Goal: Information Seeking & Learning: Learn about a topic

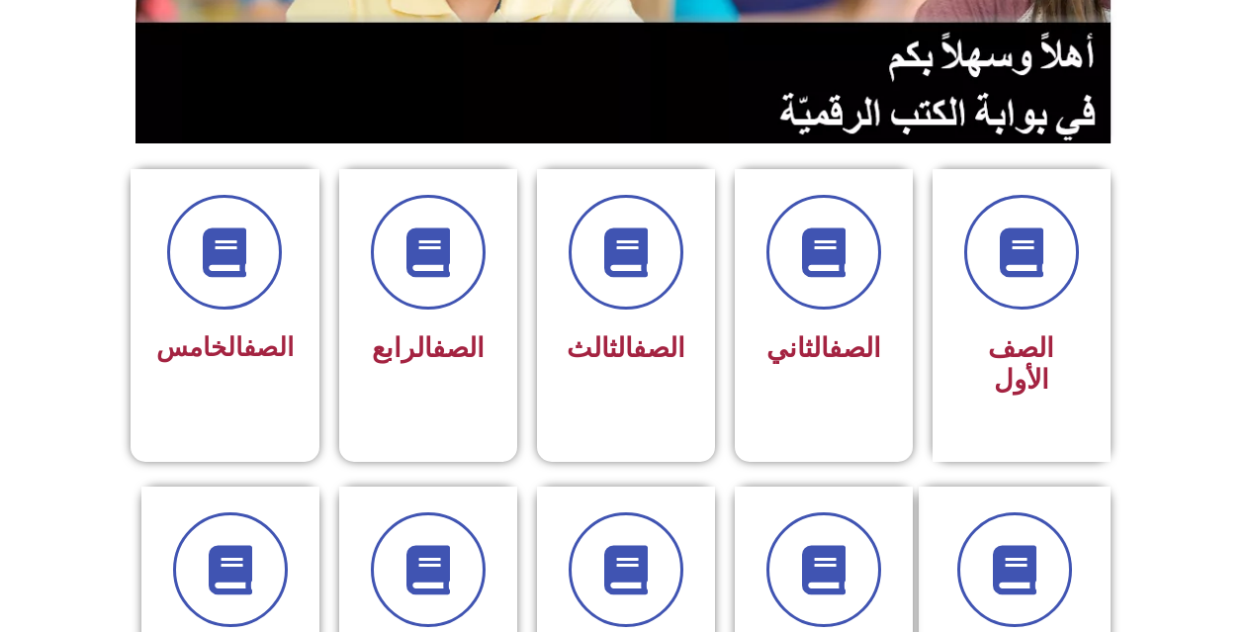
scroll to position [395, 0]
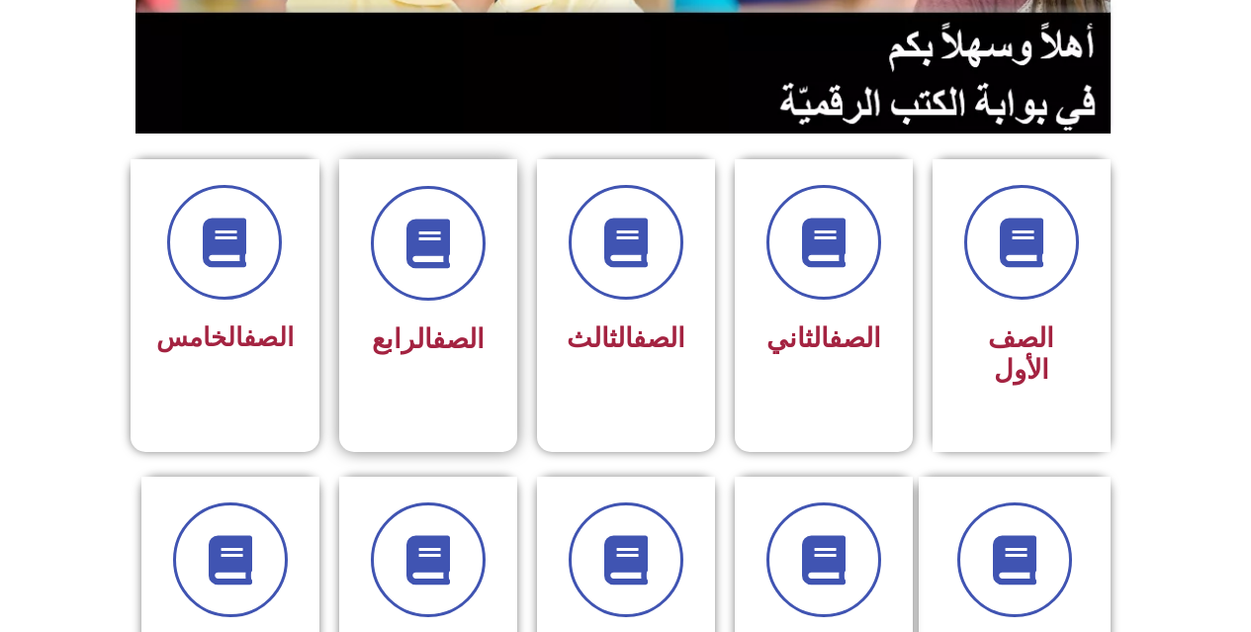
click at [498, 333] on div "الصف الرابع" at bounding box center [428, 290] width 178 height 262
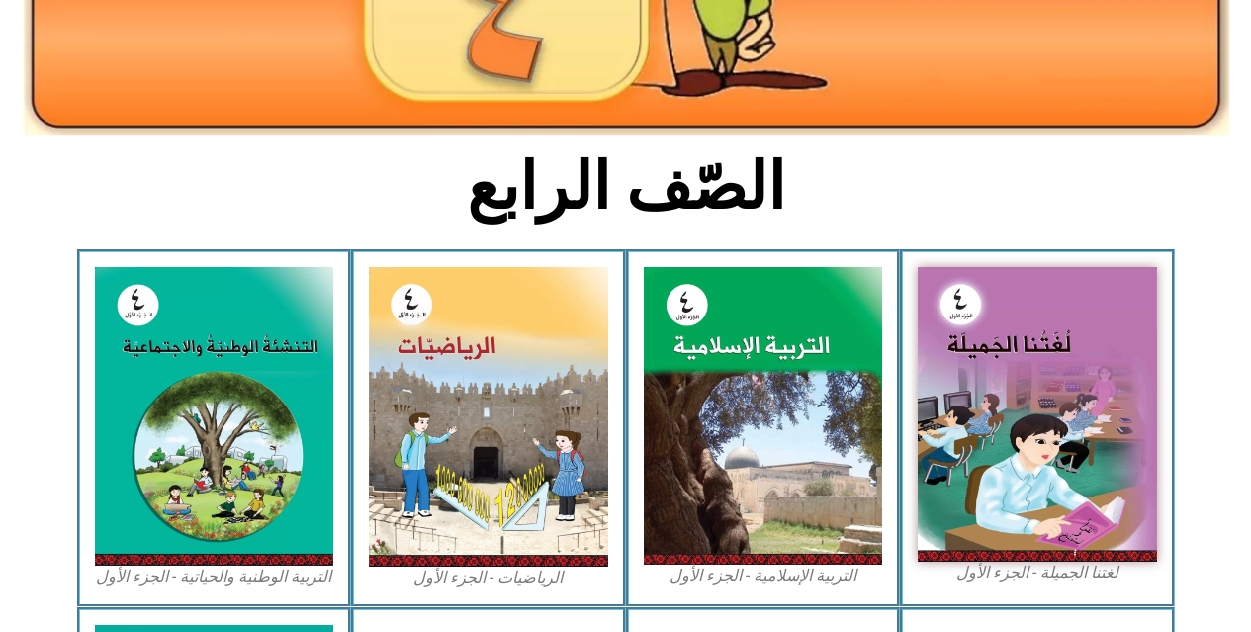
scroll to position [494, 0]
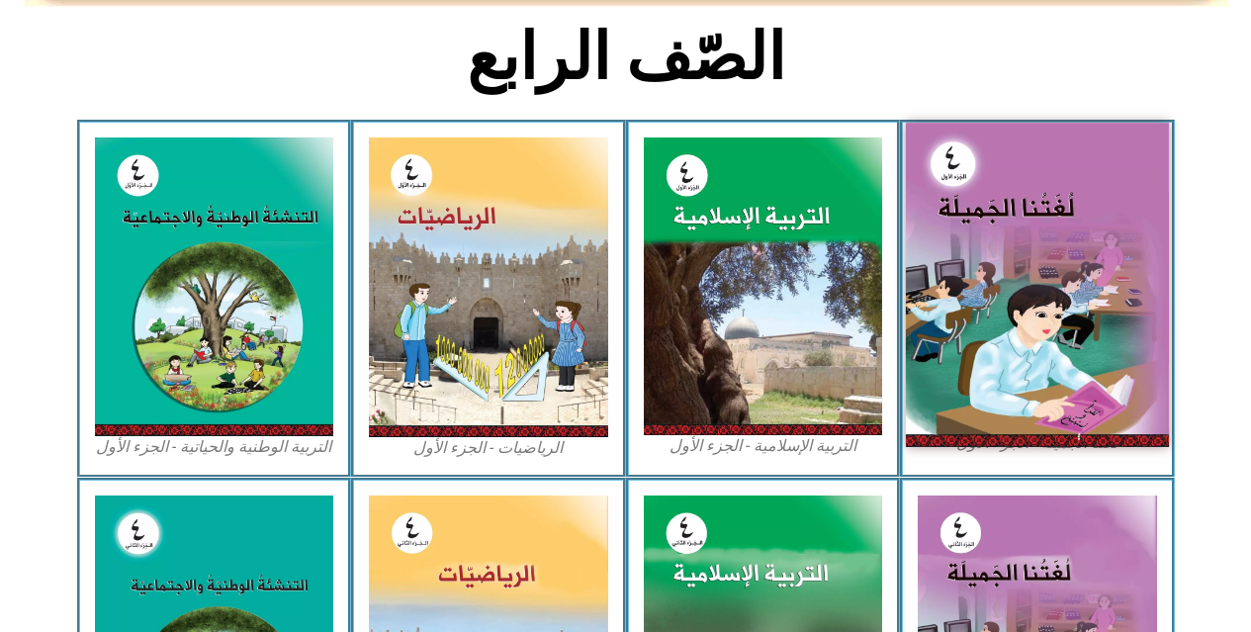
click at [1004, 277] on img at bounding box center [1037, 284] width 263 height 323
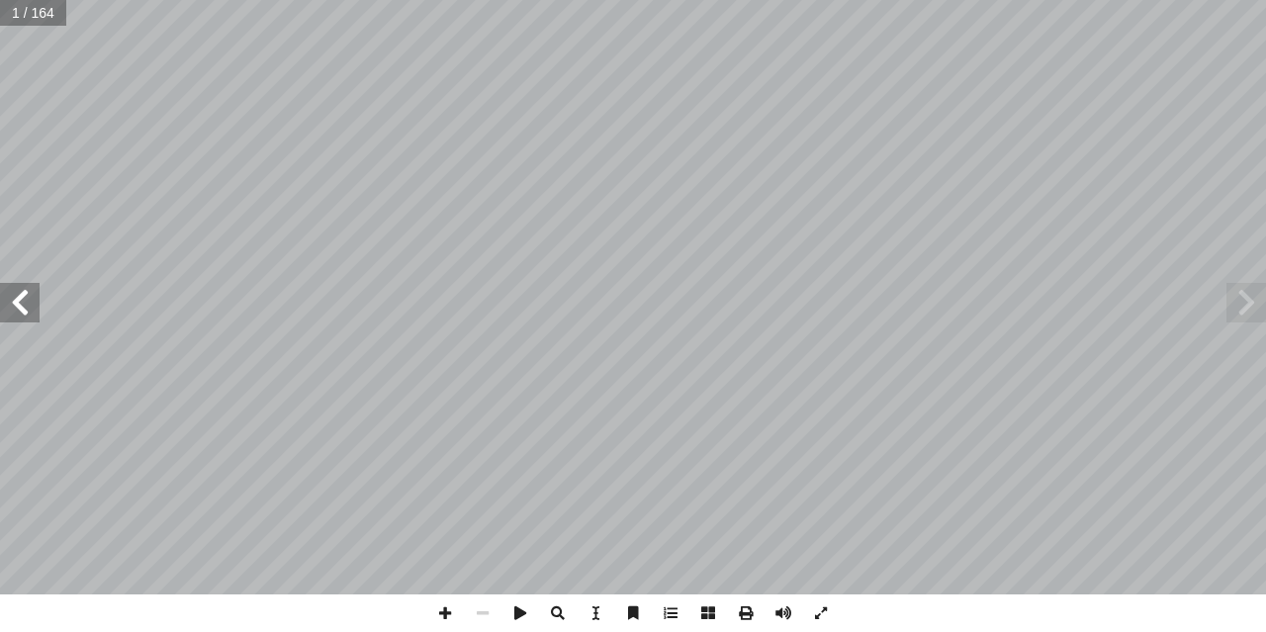
click at [31, 307] on span at bounding box center [20, 303] width 40 height 40
click at [32, 316] on span at bounding box center [20, 303] width 40 height 40
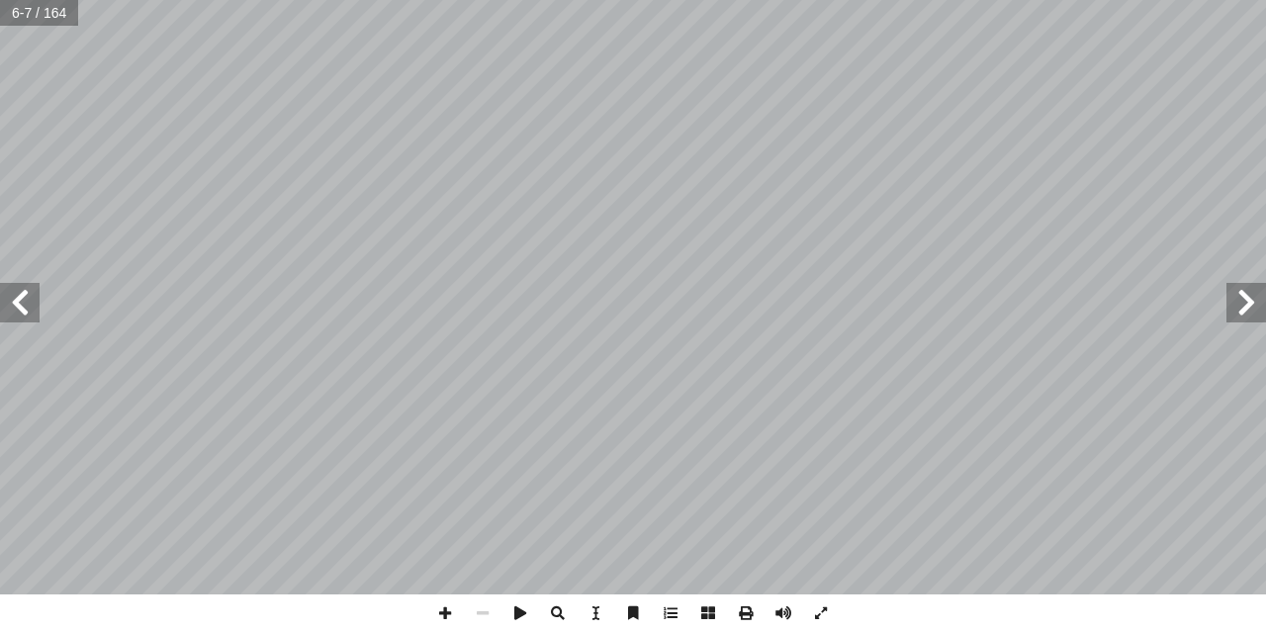
click at [32, 316] on span at bounding box center [20, 303] width 40 height 40
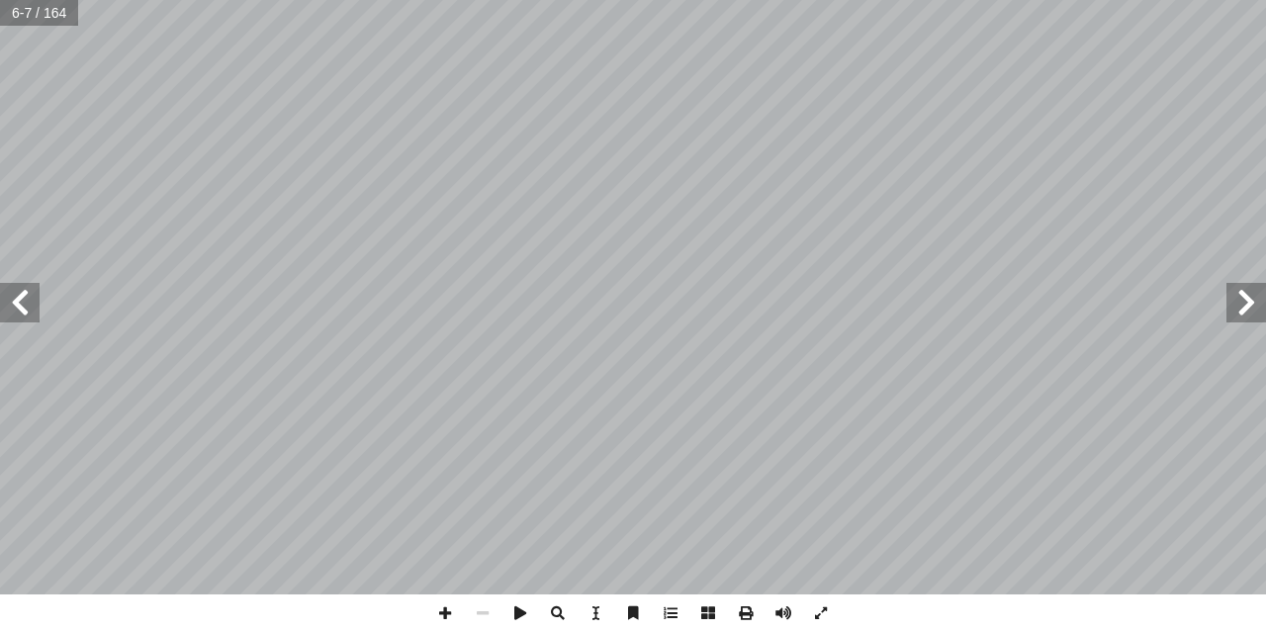
click at [32, 316] on span at bounding box center [20, 303] width 40 height 40
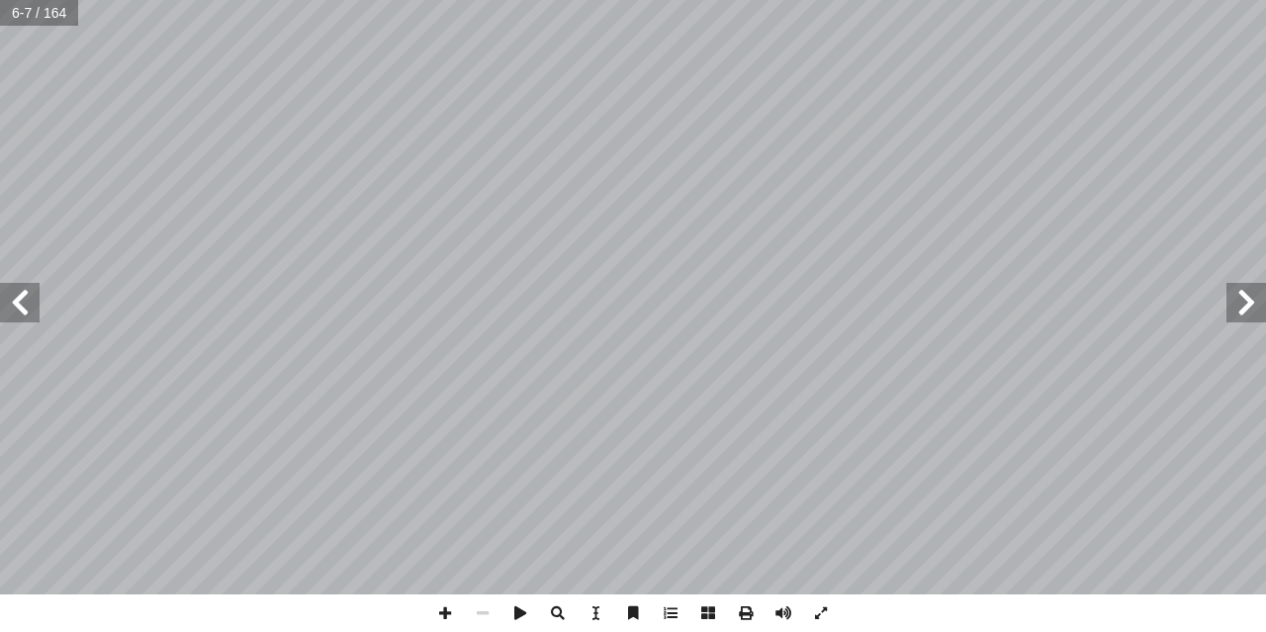
click at [32, 316] on span at bounding box center [20, 303] width 40 height 40
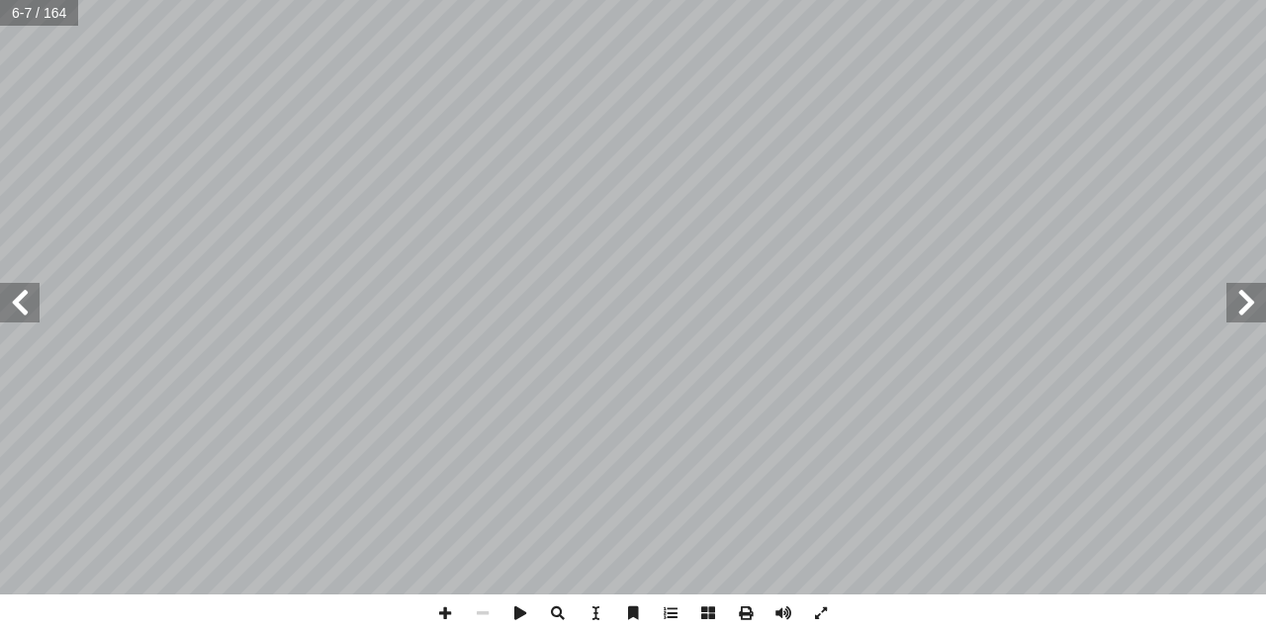
click at [32, 316] on span at bounding box center [20, 303] width 40 height 40
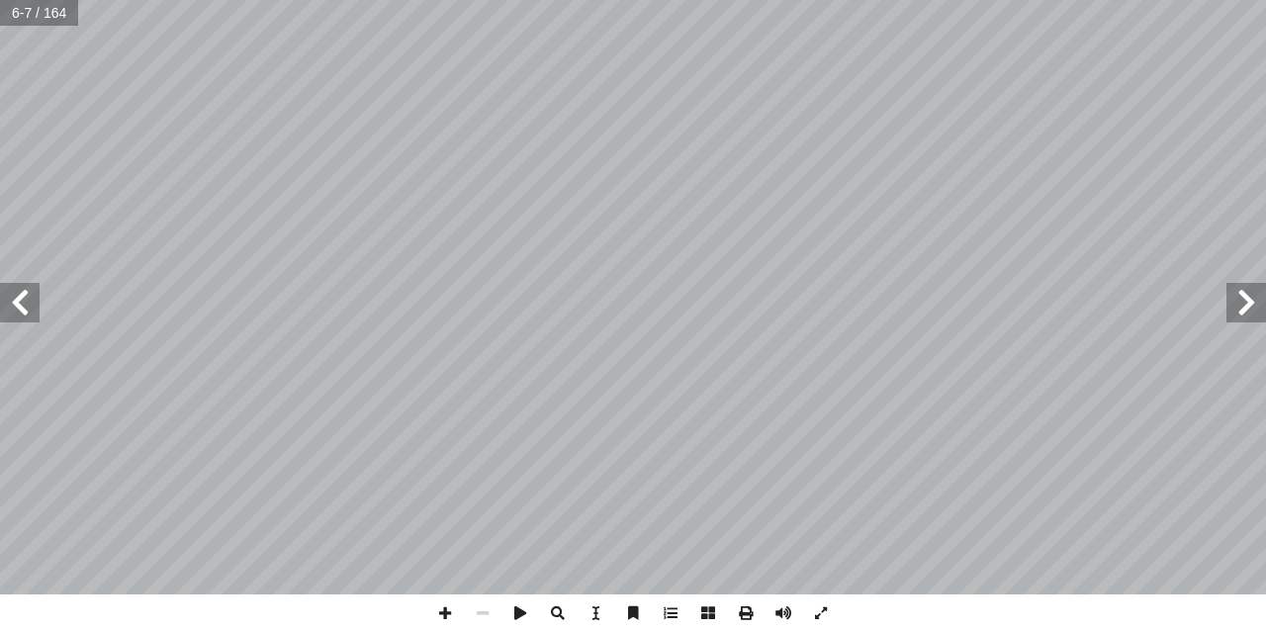
click at [32, 316] on span at bounding box center [20, 303] width 40 height 40
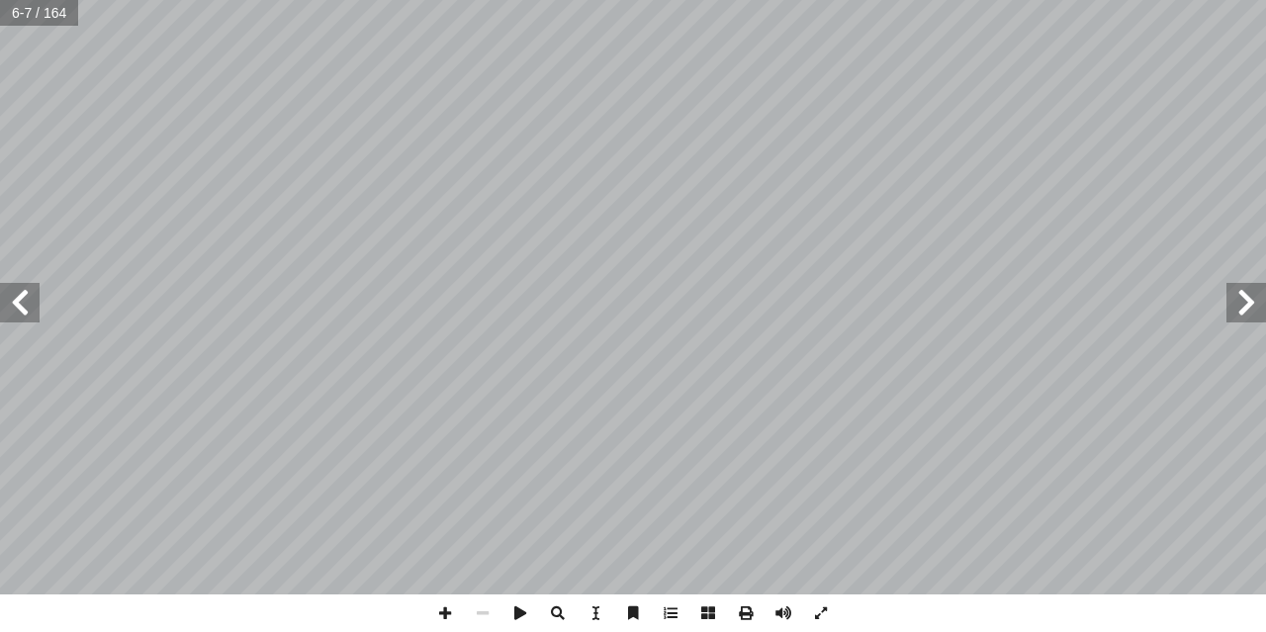
click at [32, 316] on span at bounding box center [20, 303] width 40 height 40
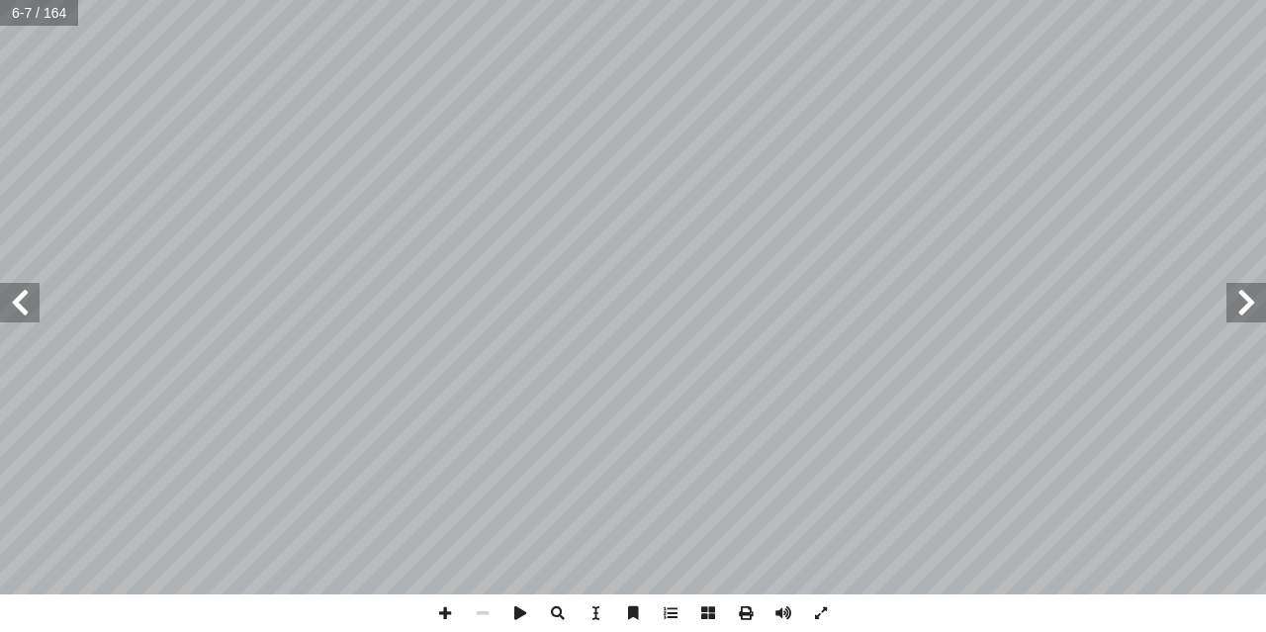
click at [32, 316] on span at bounding box center [20, 303] width 40 height 40
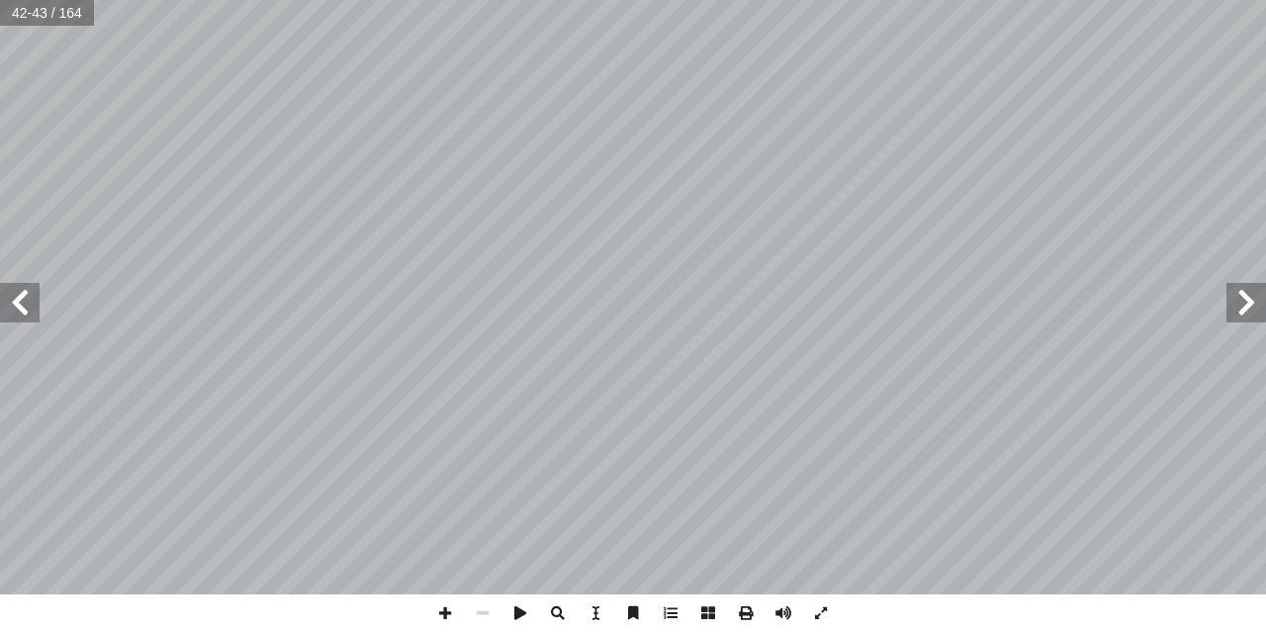
click at [32, 316] on span at bounding box center [20, 303] width 40 height 40
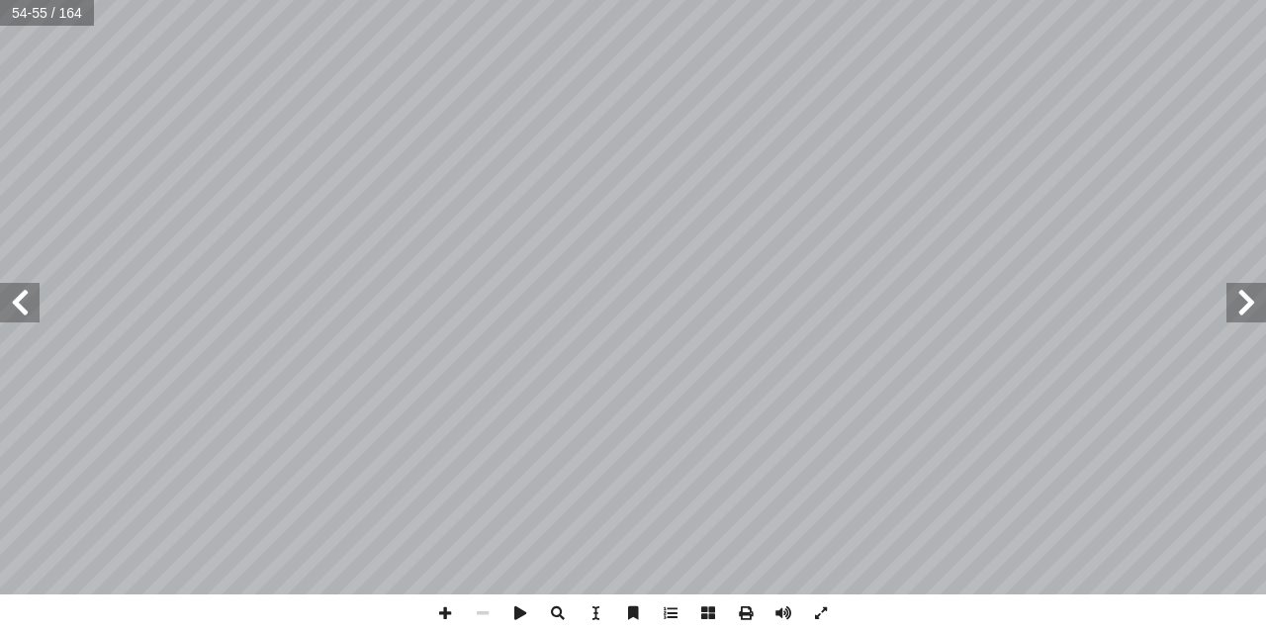
click at [32, 316] on span at bounding box center [20, 303] width 40 height 40
click at [787, 622] on span at bounding box center [783, 613] width 38 height 38
click at [814, 611] on span at bounding box center [821, 613] width 38 height 38
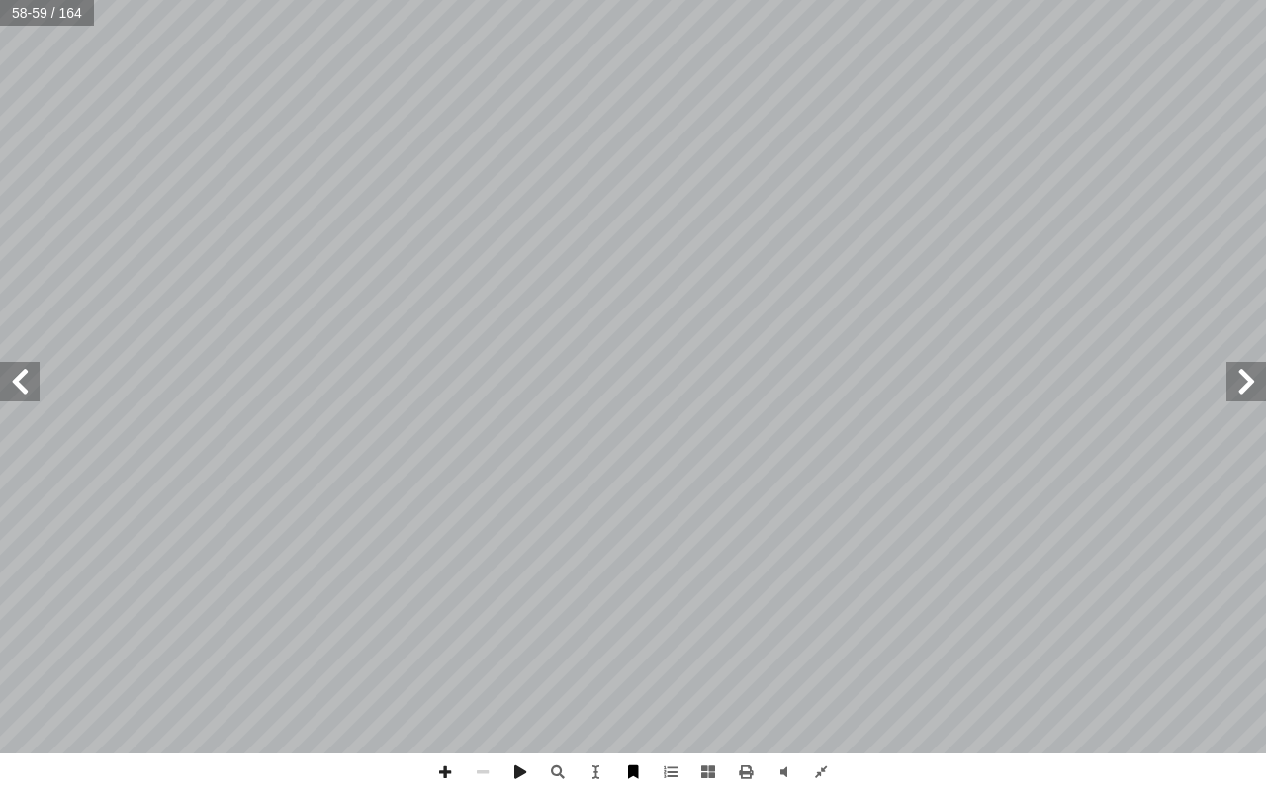
click at [627, 631] on span at bounding box center [633, 772] width 38 height 38
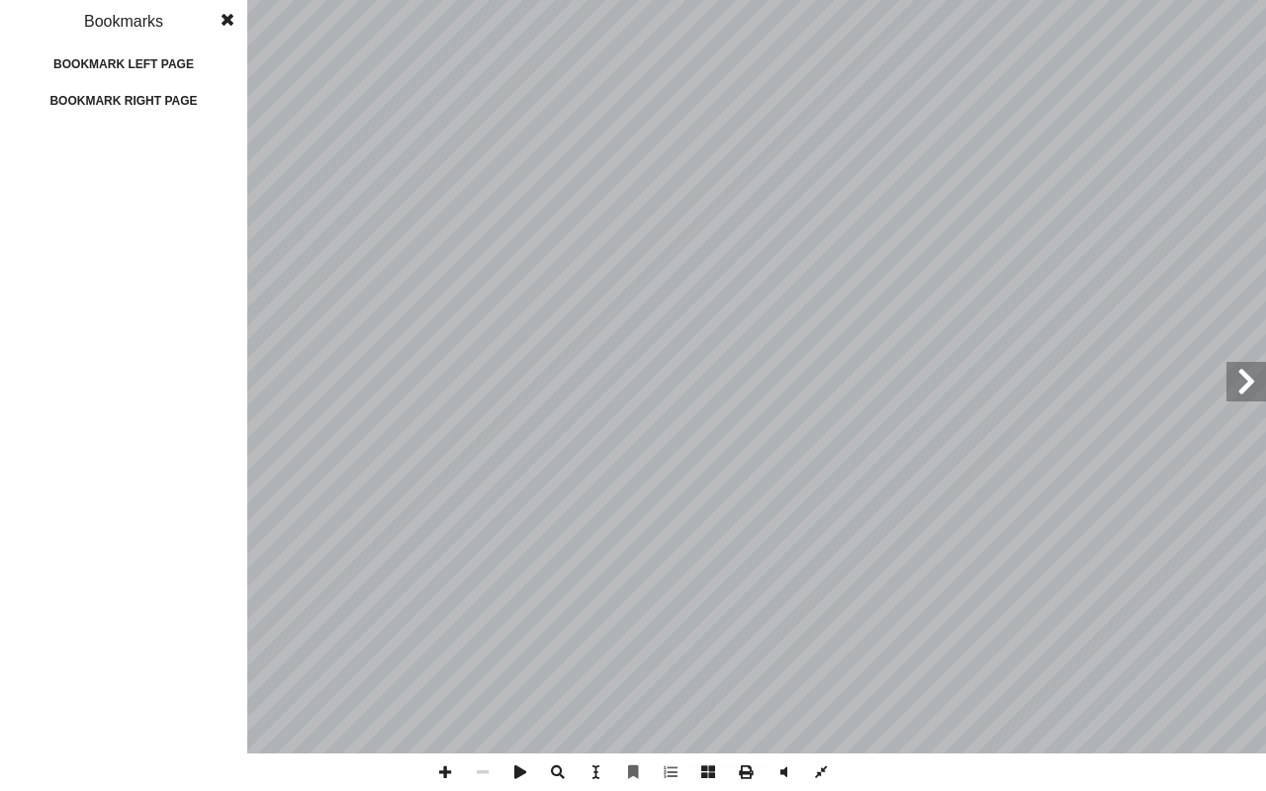
click at [118, 92] on div "Bookmark right page" at bounding box center [124, 101] width 198 height 32
click at [222, 27] on span at bounding box center [228, 20] width 36 height 40
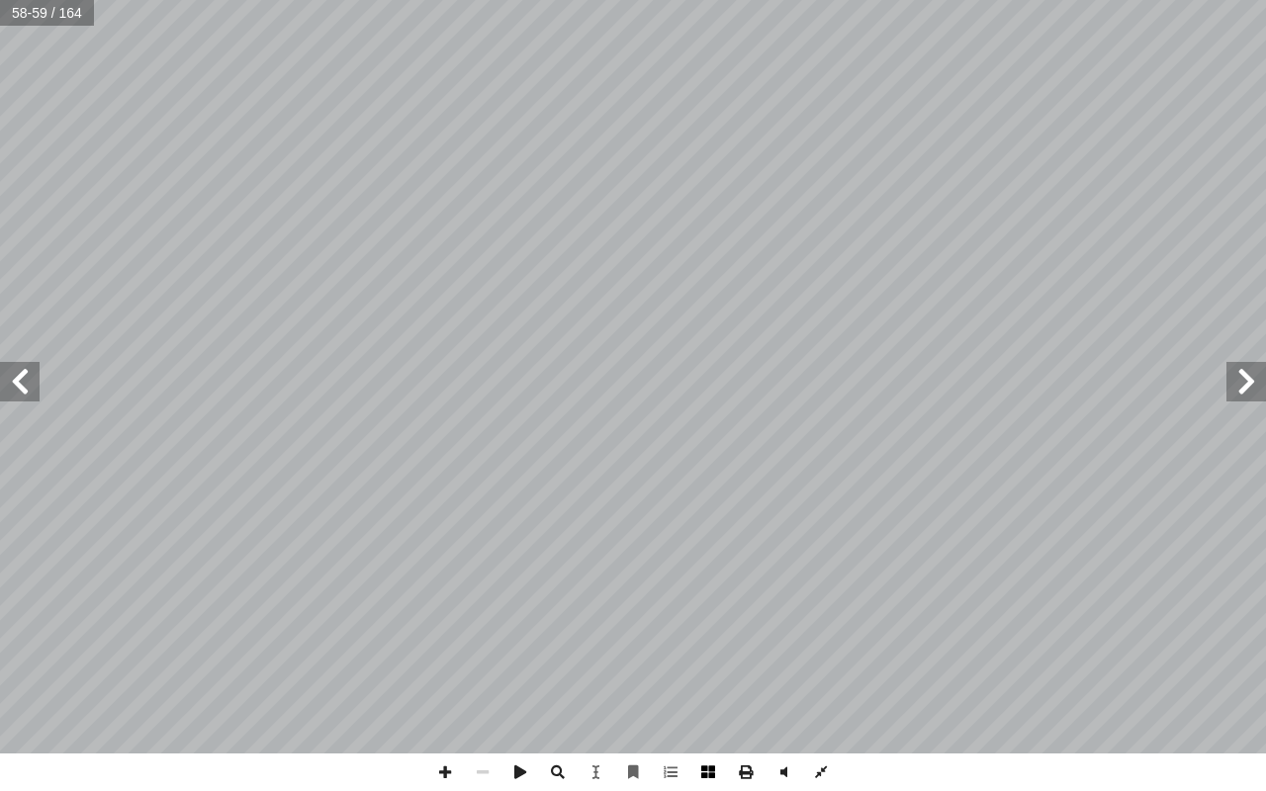
click at [701, 631] on span at bounding box center [708, 772] width 38 height 38
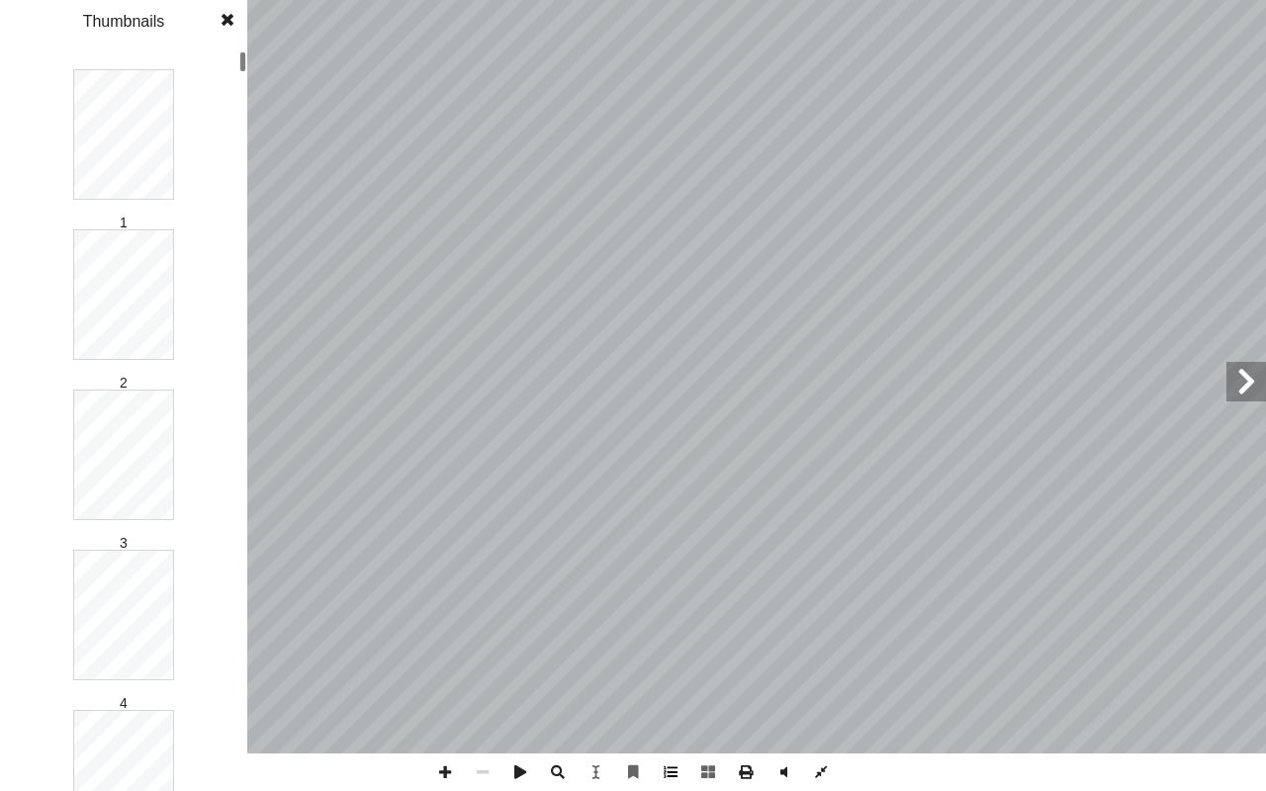
click at [677, 631] on span at bounding box center [671, 772] width 38 height 38
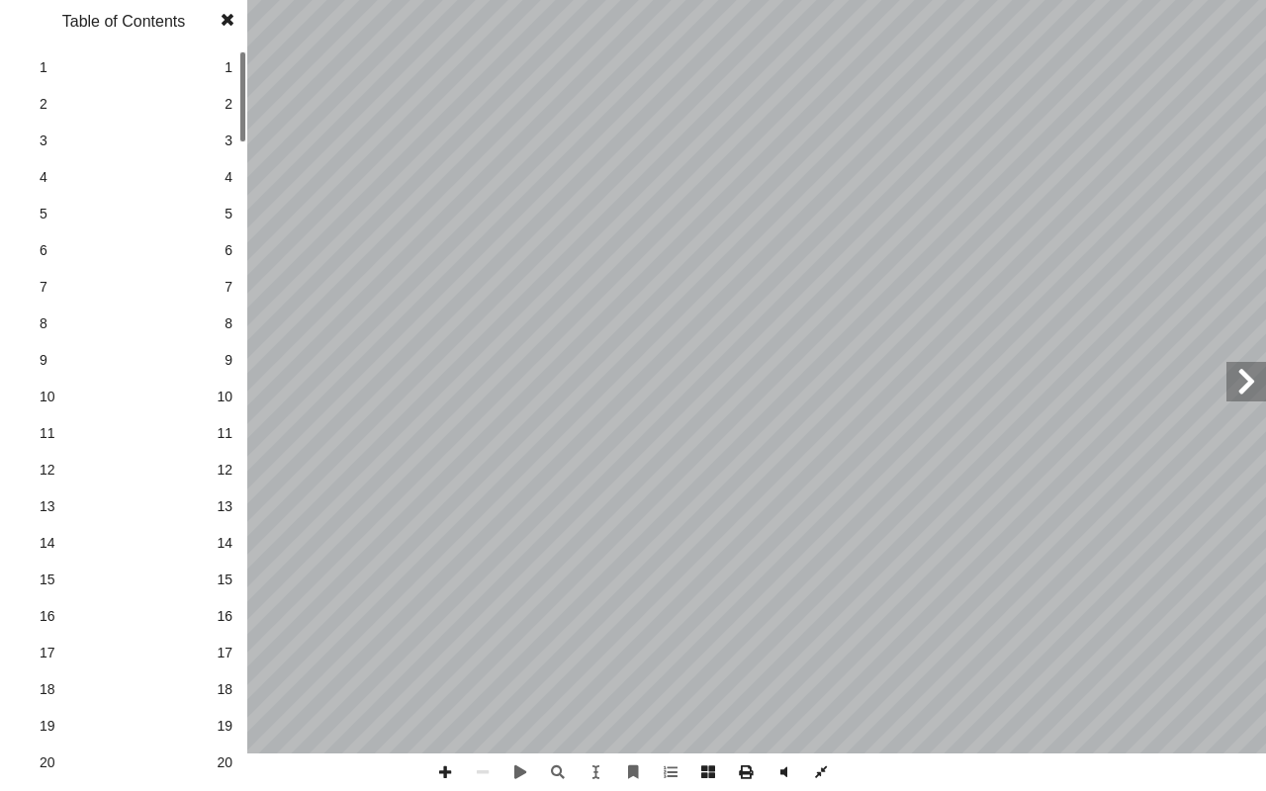
click at [235, 22] on span at bounding box center [228, 20] width 36 height 40
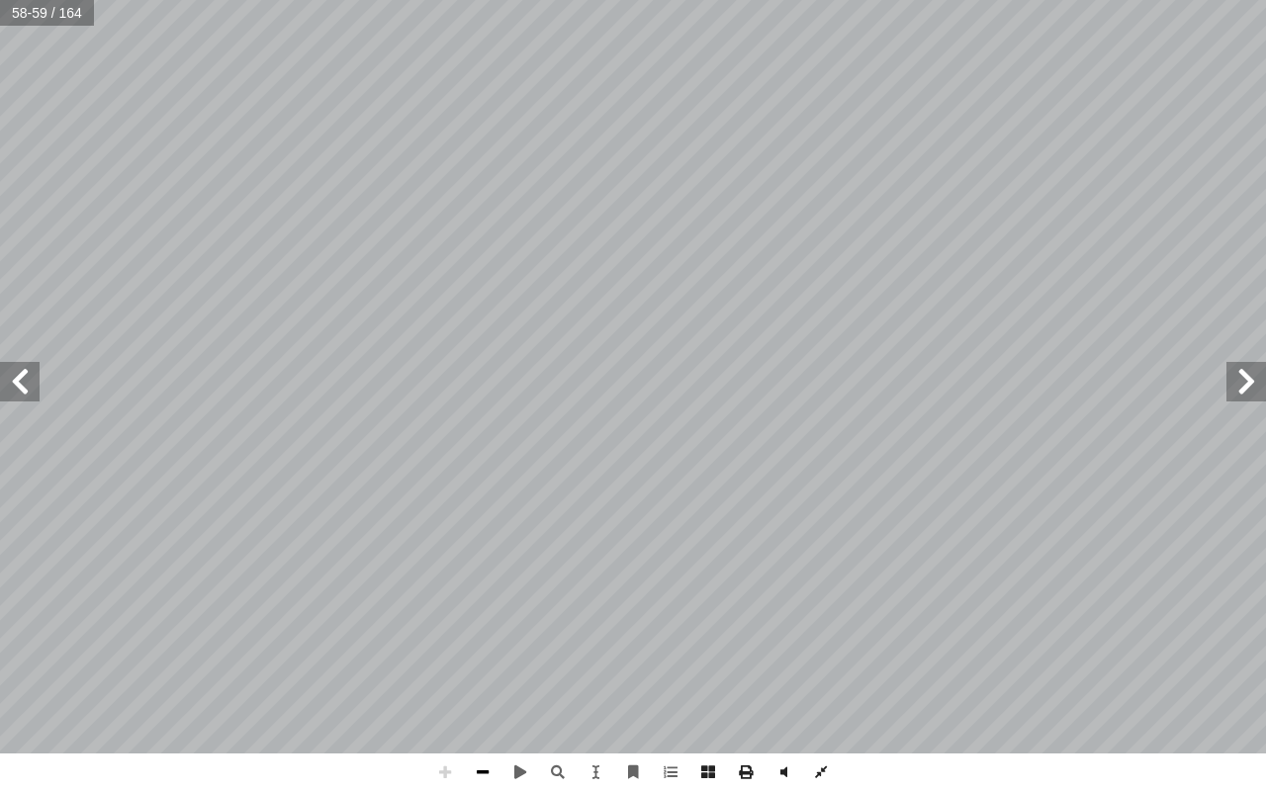
click at [488, 631] on span at bounding box center [483, 772] width 38 height 38
